Goal: Information Seeking & Learning: Learn about a topic

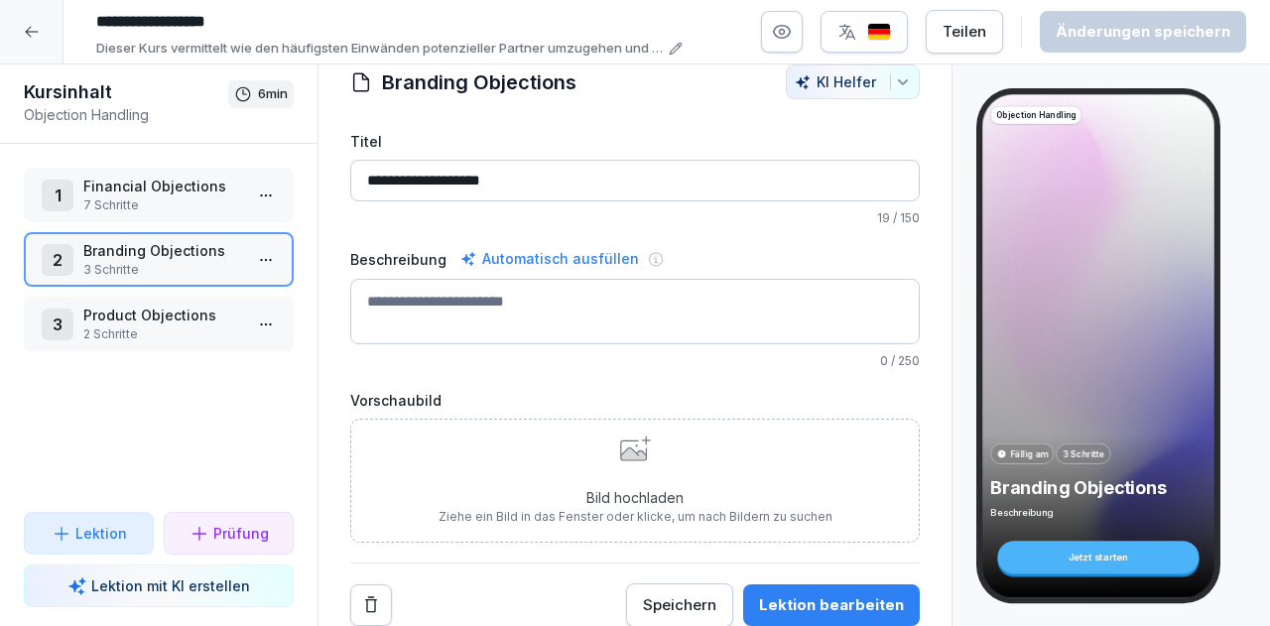
click at [212, 535] on div "Prüfung" at bounding box center [229, 533] width 79 height 21
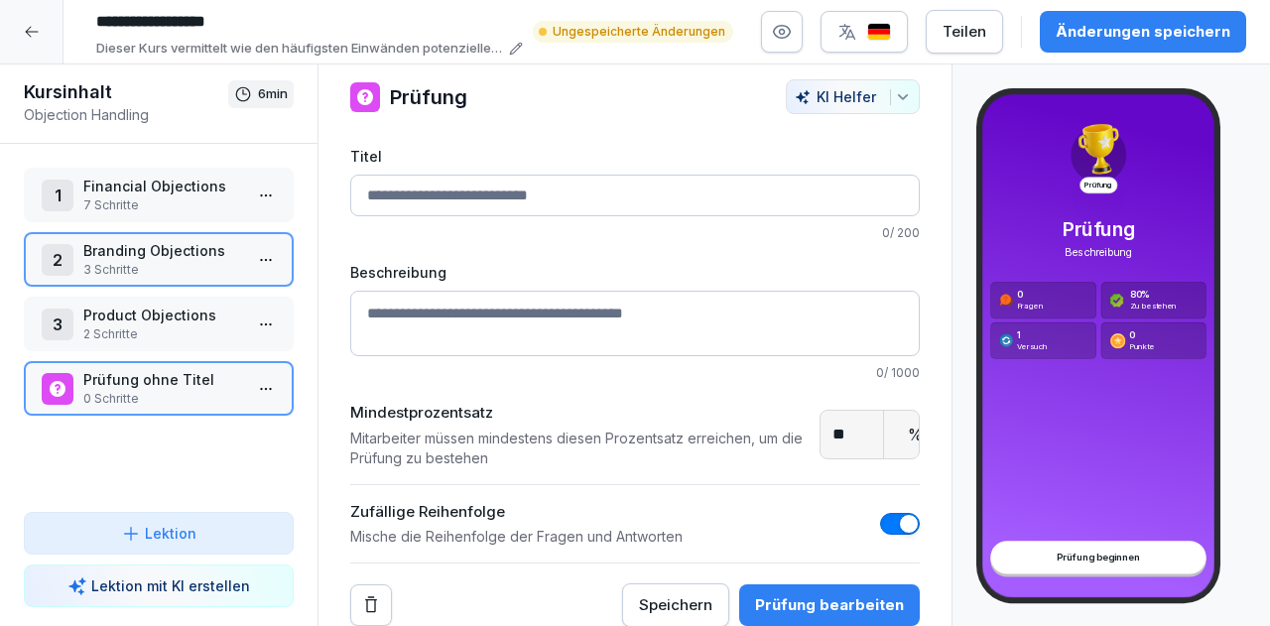
scroll to position [28, 0]
click at [206, 401] on p "0 Schritte" at bounding box center [162, 399] width 159 height 18
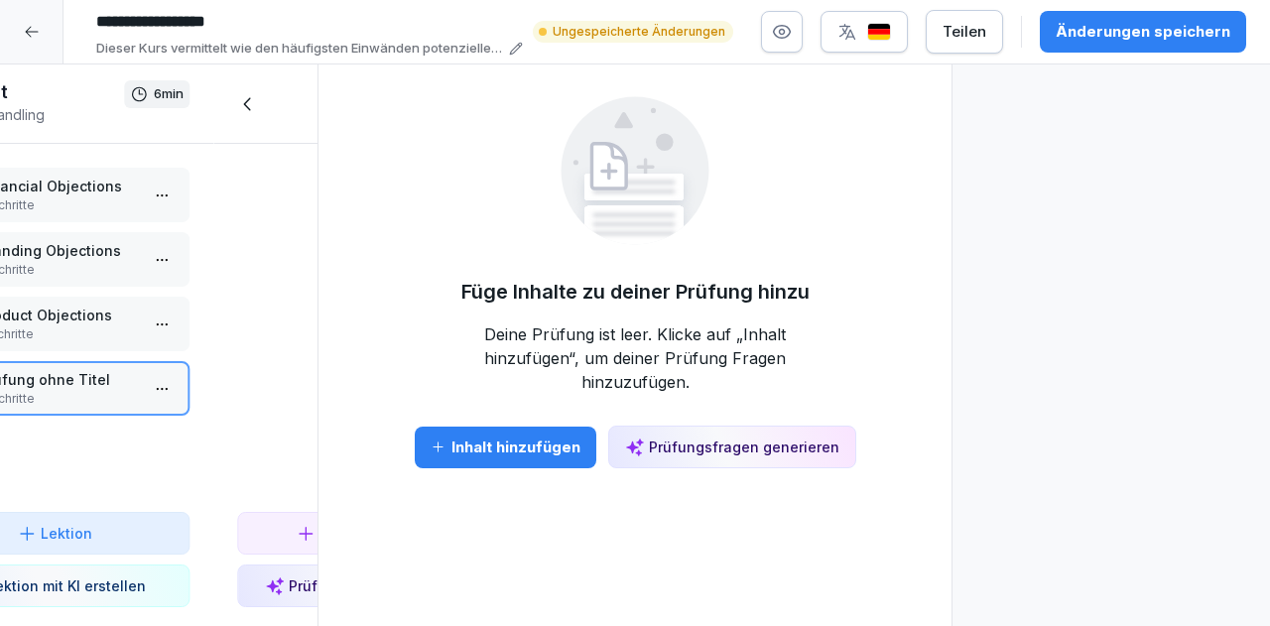
scroll to position [0, 0]
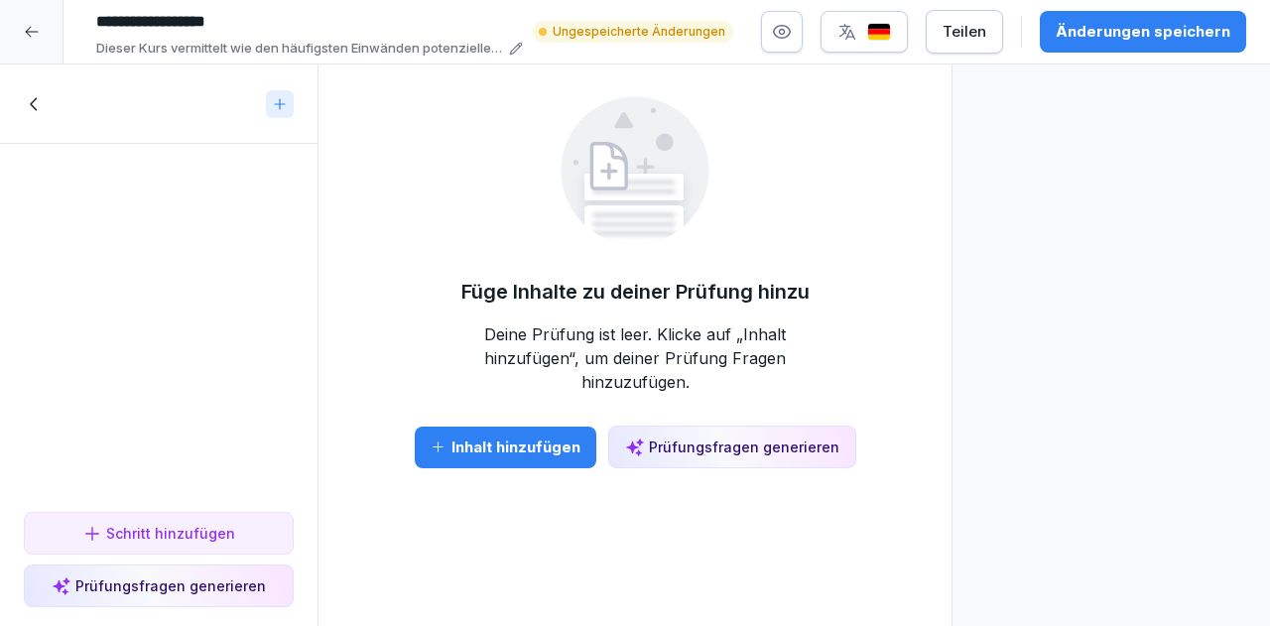
click at [210, 580] on div "Prüfungsfragen generieren" at bounding box center [159, 585] width 214 height 21
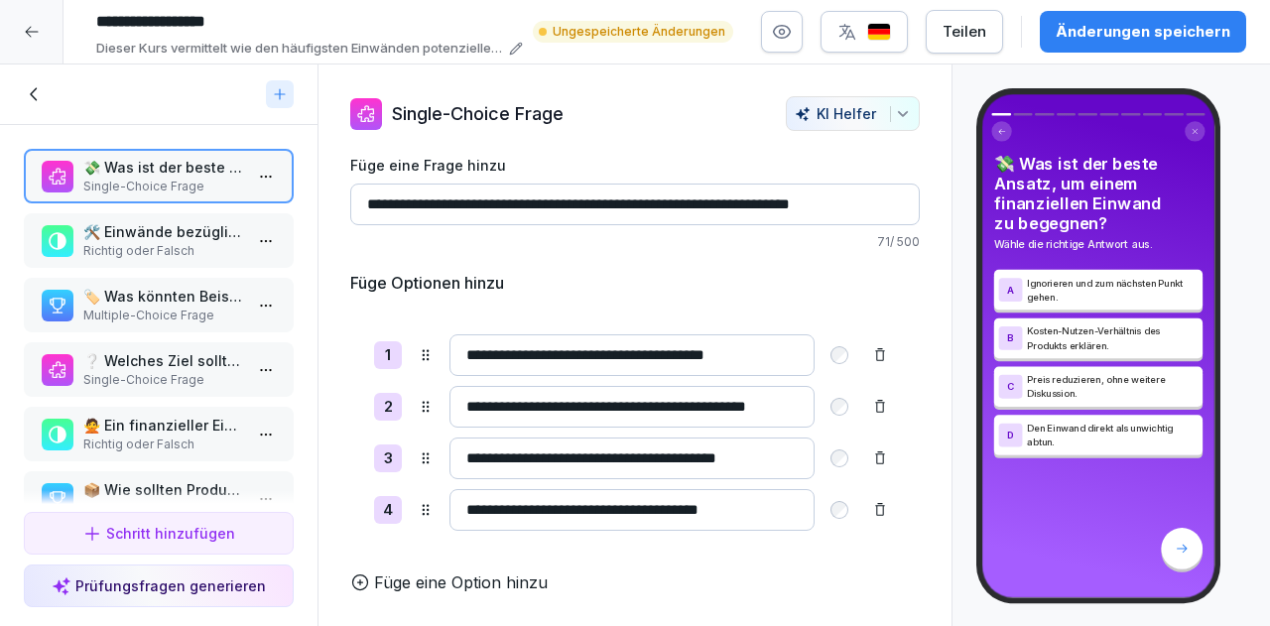
click at [787, 201] on input "**********" at bounding box center [635, 205] width 570 height 42
click at [177, 221] on p "🛠️ Einwände bezüglich der Produktqualität sollten immer mit technischen Details…" at bounding box center [162, 231] width 159 height 21
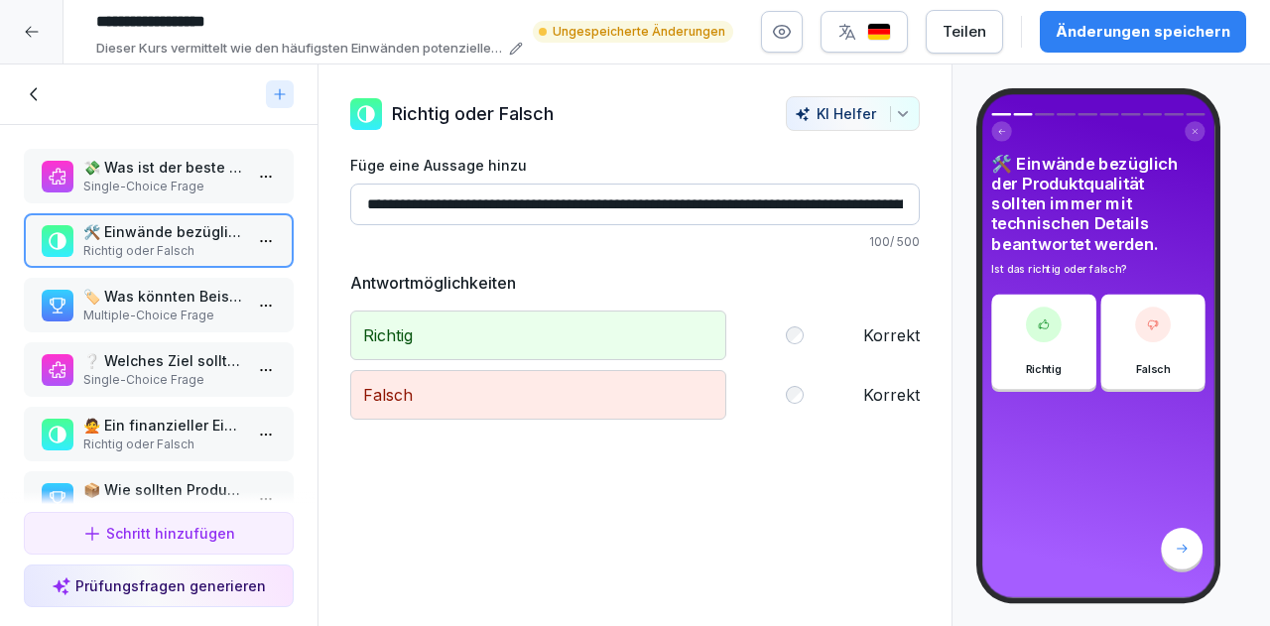
click at [159, 291] on p "🏷️ Was könnten Beispiele für Branding-Einwände sein? Wählen Sie alle zutreffend…" at bounding box center [162, 296] width 159 height 21
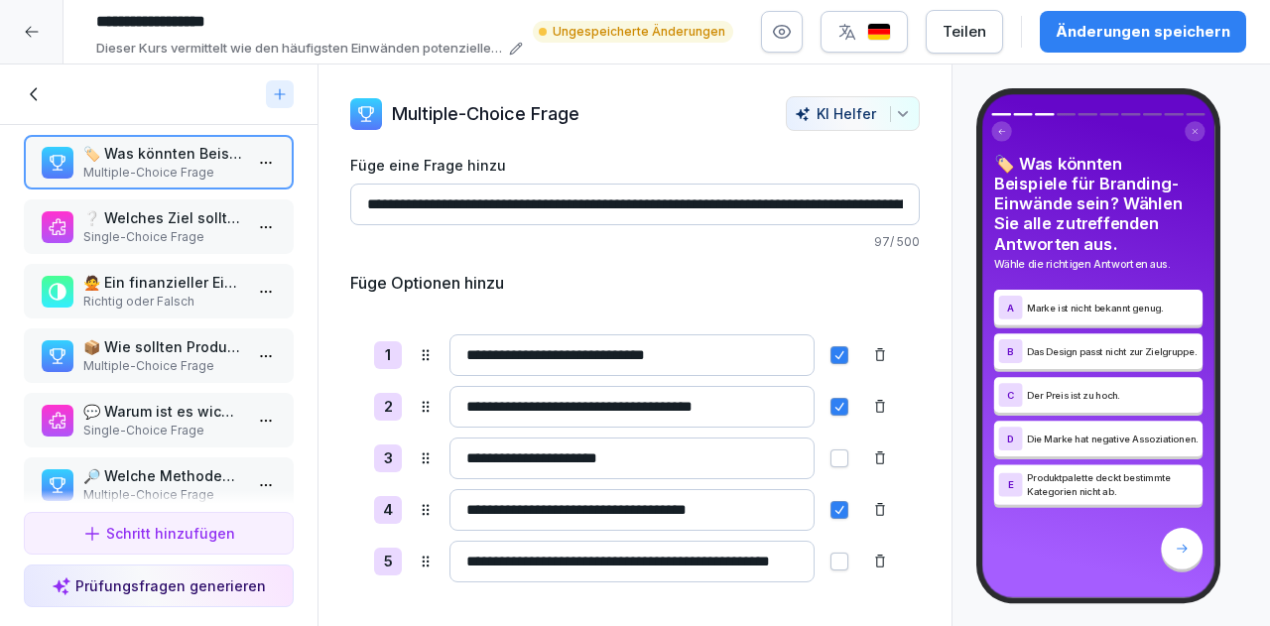
scroll to position [179, 0]
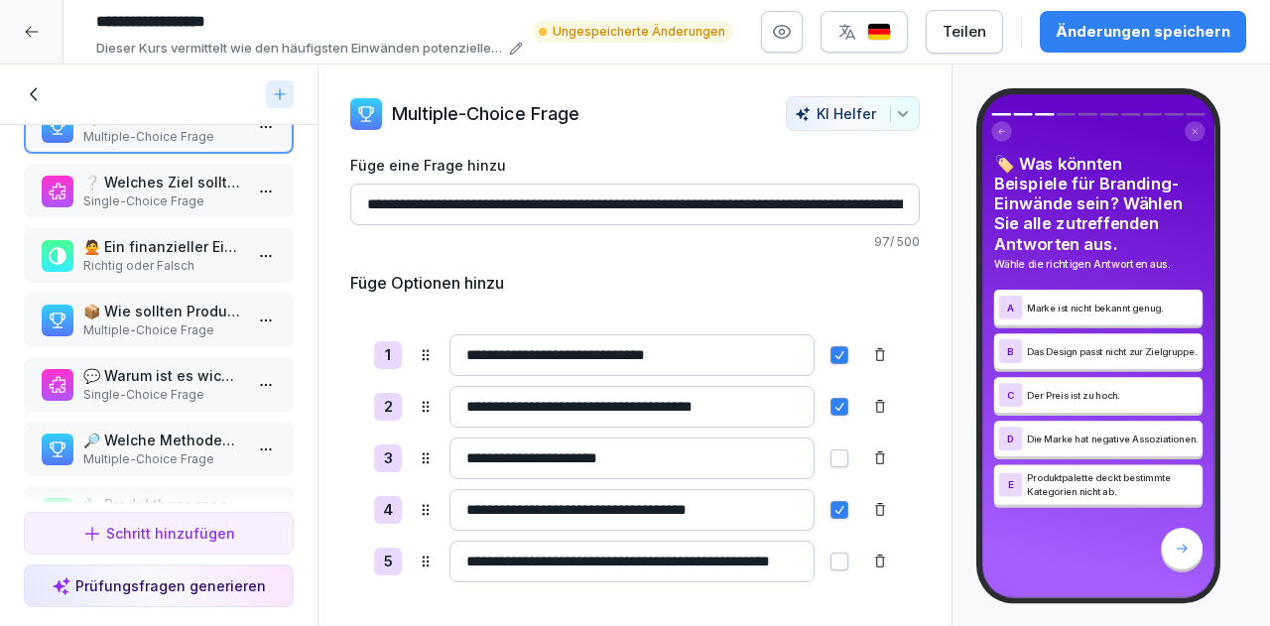
click at [121, 190] on p "❔ Welches Ziel sollte verfolgt werden, wenn Einwände aufkommen?" at bounding box center [162, 182] width 159 height 21
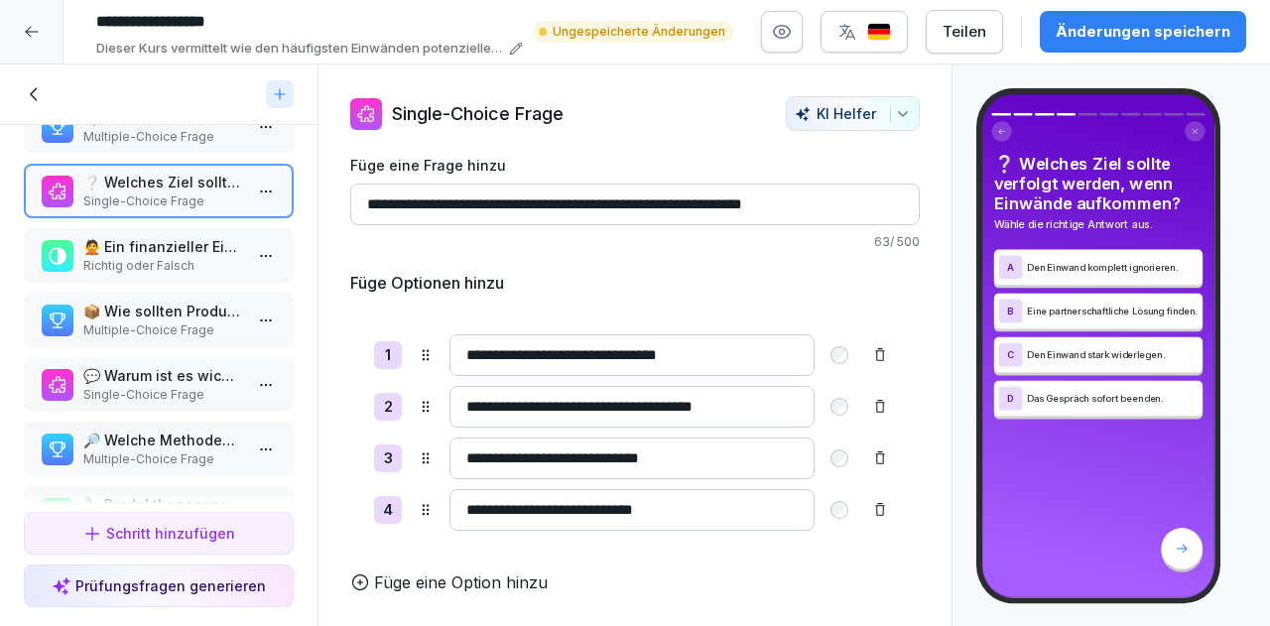
click at [118, 249] on p "🙅 Ein finanzieller Einwand zeigt immer, dass der Kunde das Produkt nicht wertsc…" at bounding box center [162, 246] width 159 height 21
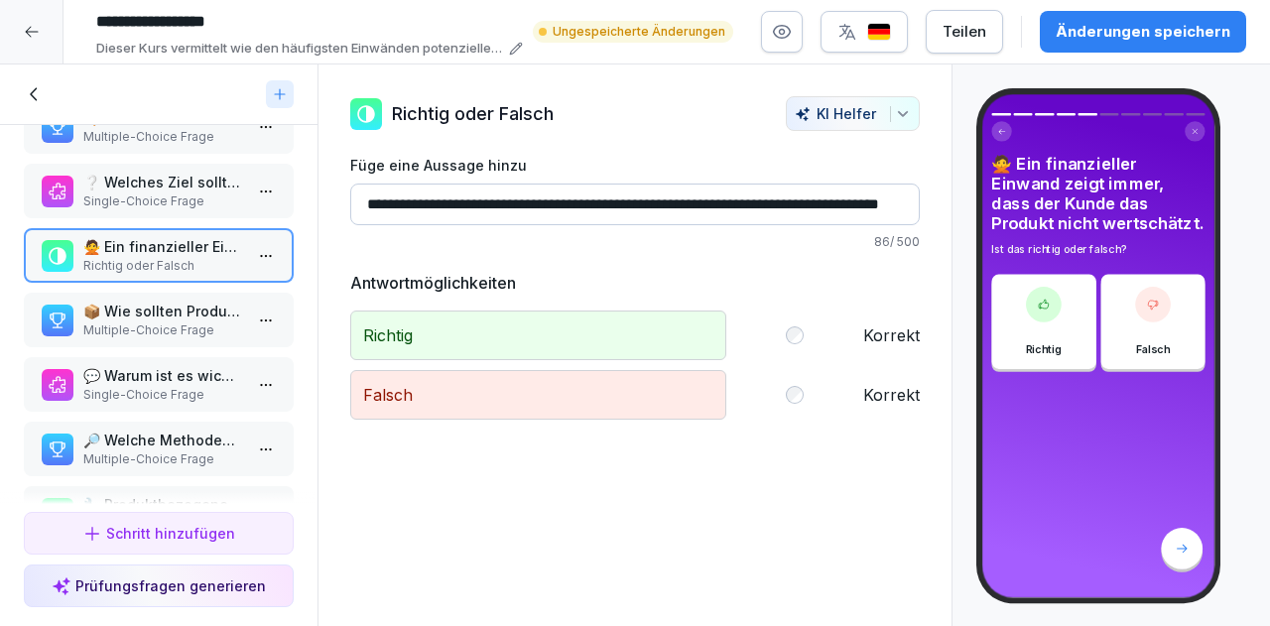
click at [117, 307] on p "📦 Wie sollten Produkteeinwände idealerweise beantwortet werden?" at bounding box center [162, 311] width 159 height 21
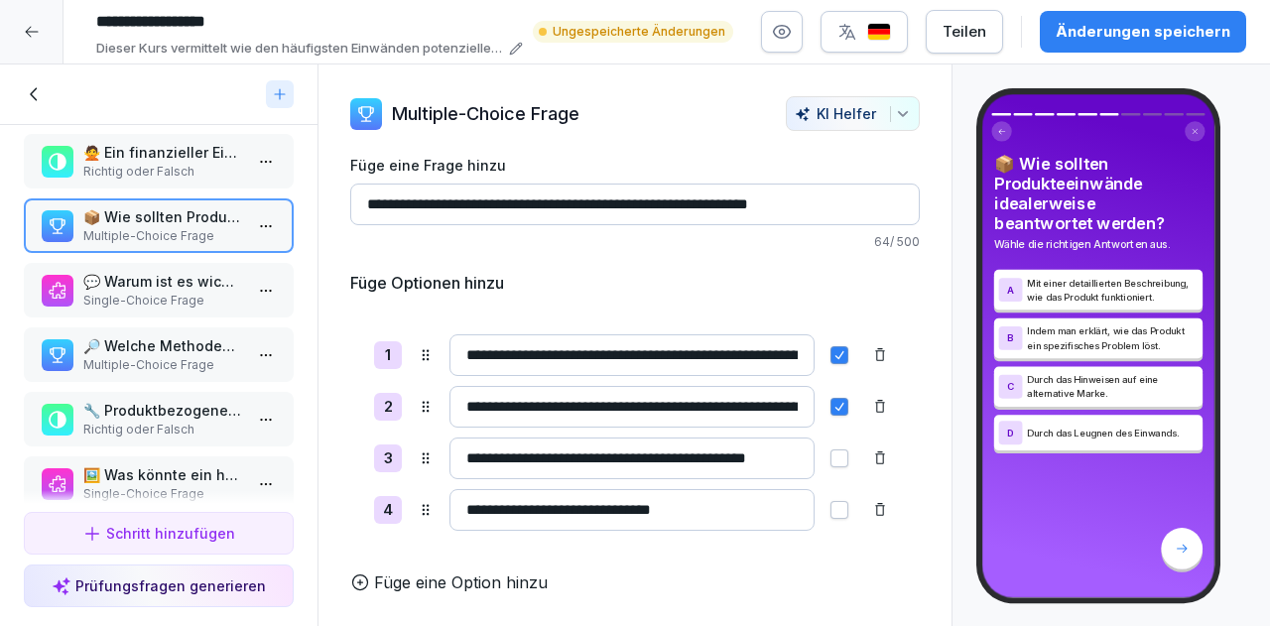
scroll to position [275, 0]
click at [117, 307] on div "💬 Warum ist es wichtig, auf Branding-Einwände einzugehen? Single-Choice Frage" at bounding box center [159, 288] width 270 height 55
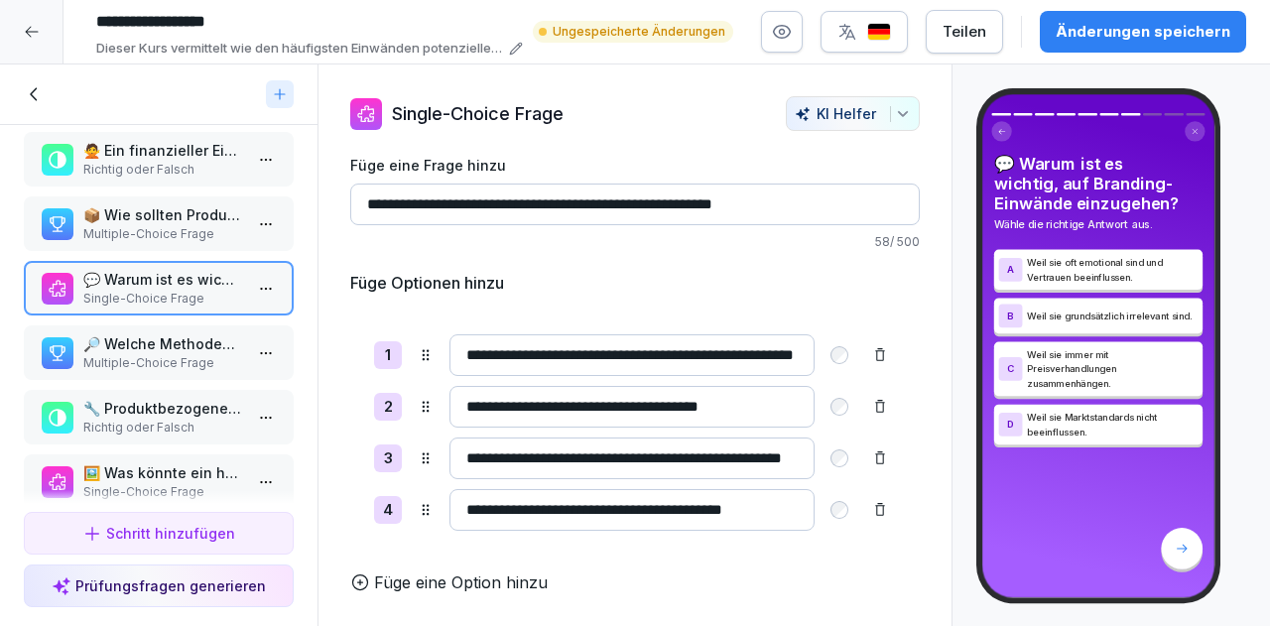
scroll to position [317, 0]
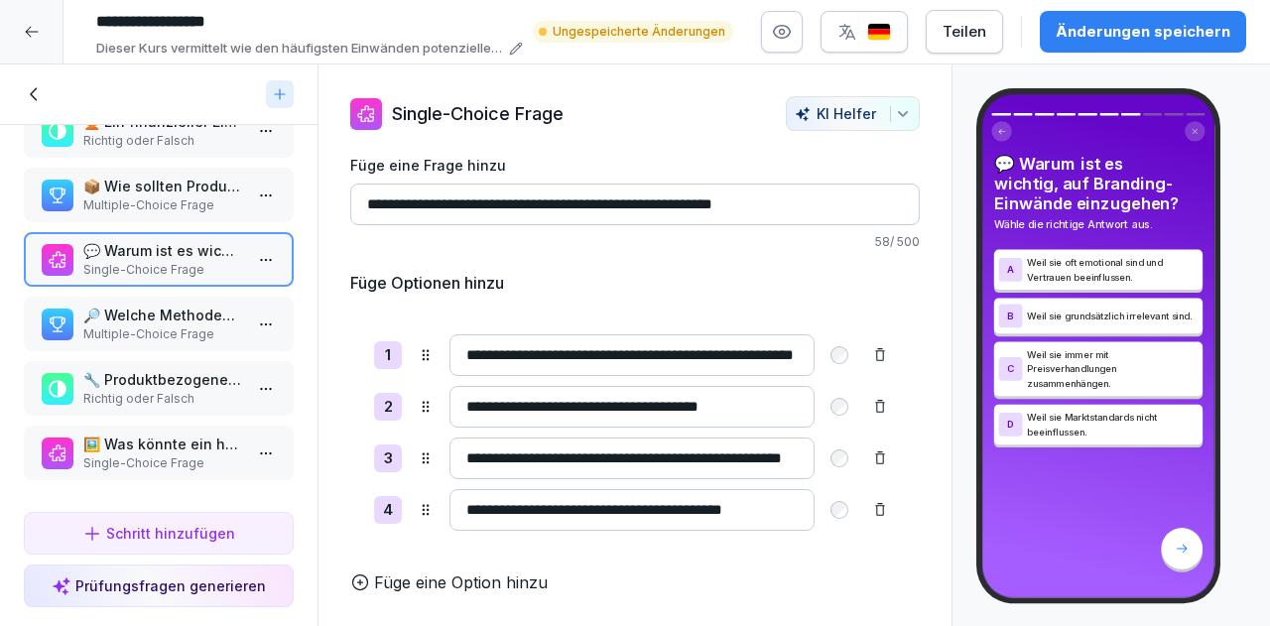
click at [123, 325] on p "Multiple-Choice Frage" at bounding box center [162, 334] width 159 height 18
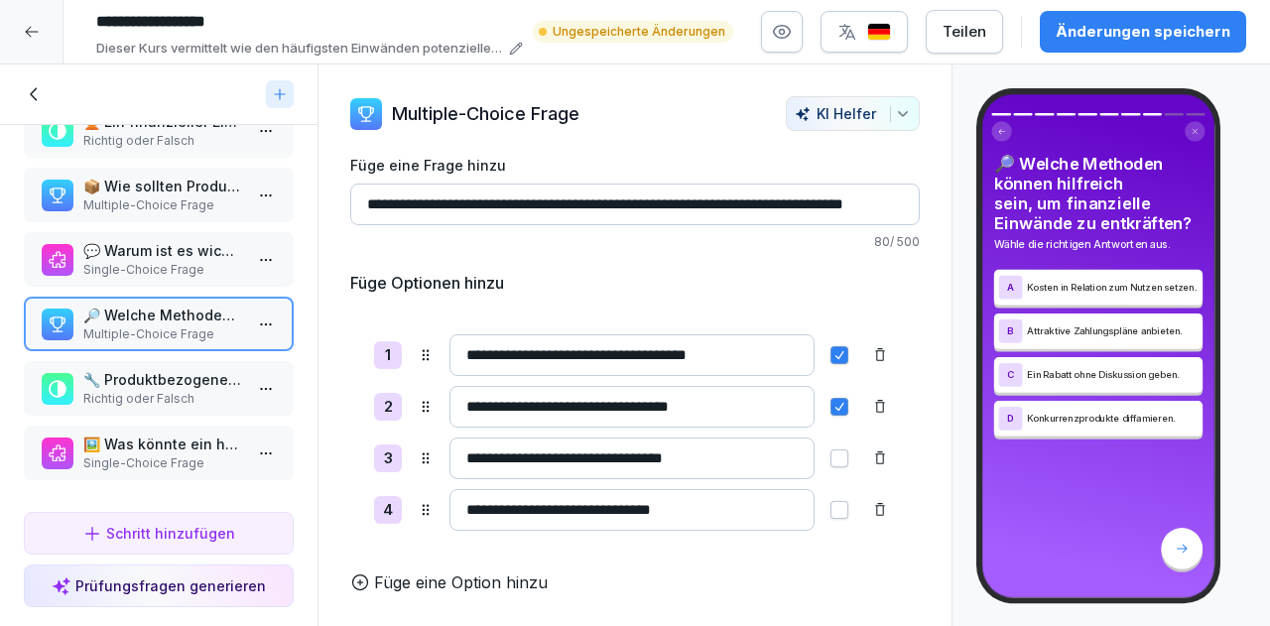
click at [127, 369] on p "🔧 Produktbezogene Einwände können oft durch Demos reduziert werden." at bounding box center [162, 379] width 159 height 21
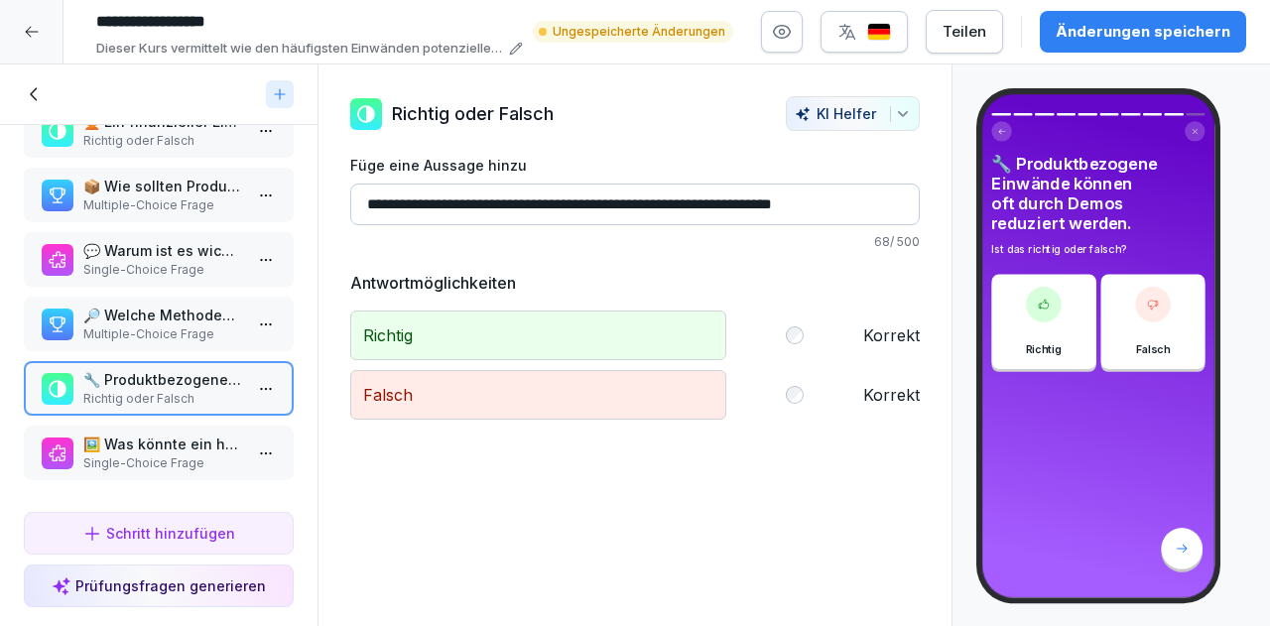
click at [155, 434] on p "🖼️ Was könnte ein häufiger Grund für Branding-Einwände sein?" at bounding box center [162, 444] width 159 height 21
